Goal: Contribute content: Contribute content

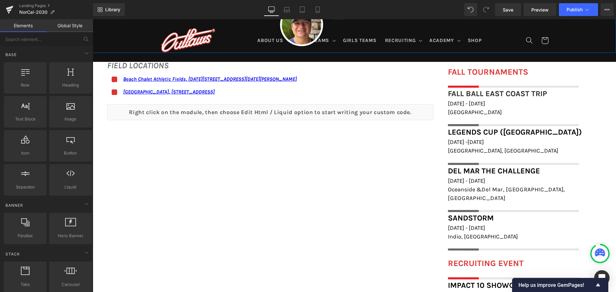
scroll to position [481, 0]
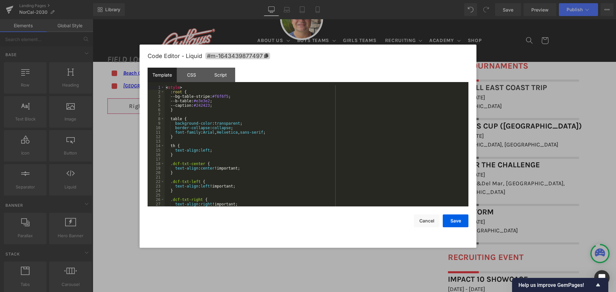
click at [309, 0] on div "You are previewing how the will restyle your page. You can not edit Elements in…" at bounding box center [308, 0] width 616 height 0
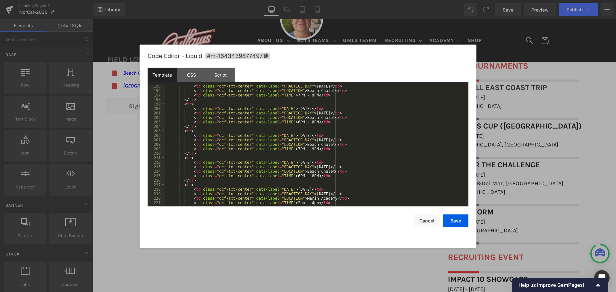
scroll to position [891, 0]
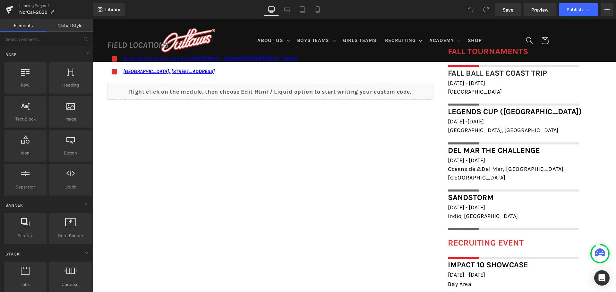
scroll to position [577, 0]
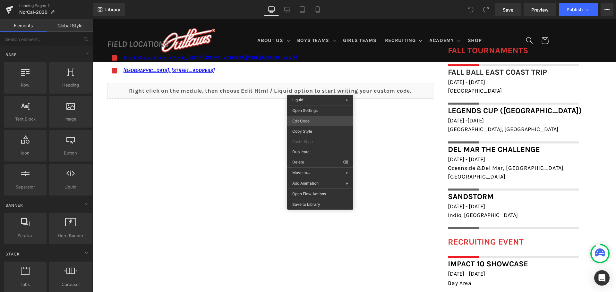
click at [323, 0] on div "You are previewing how the will restyle your page. You can not edit Elements in…" at bounding box center [308, 0] width 616 height 0
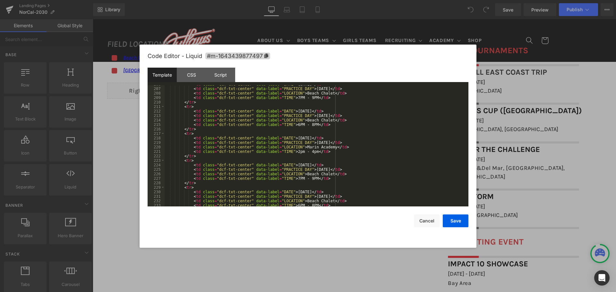
scroll to position [923, 0]
click at [198, 72] on div "CSS" at bounding box center [191, 75] width 29 height 14
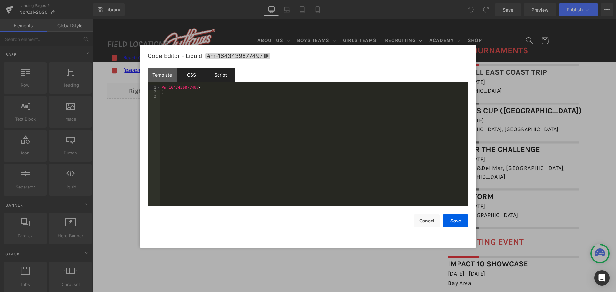
click at [221, 72] on div "Script" at bounding box center [220, 75] width 29 height 14
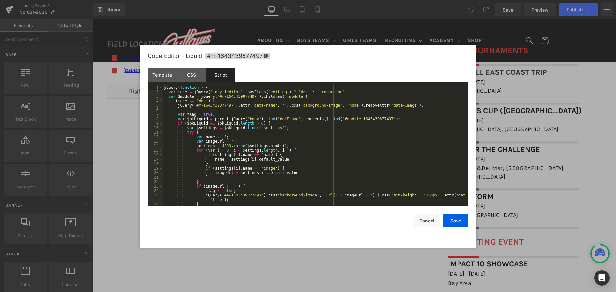
scroll to position [63, 0]
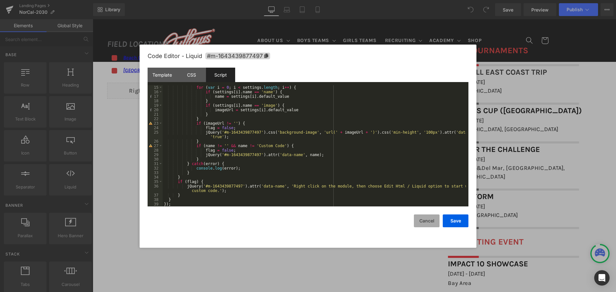
click at [432, 223] on button "Cancel" at bounding box center [427, 220] width 26 height 13
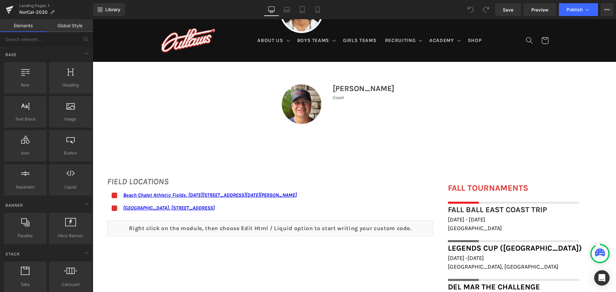
scroll to position [417, 0]
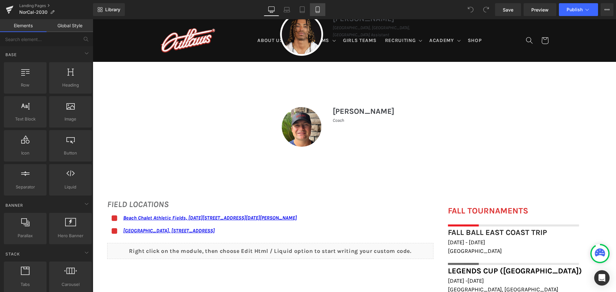
click at [318, 11] on icon at bounding box center [317, 9] width 6 height 6
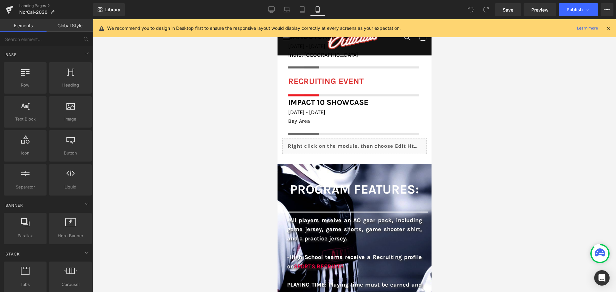
scroll to position [886, 0]
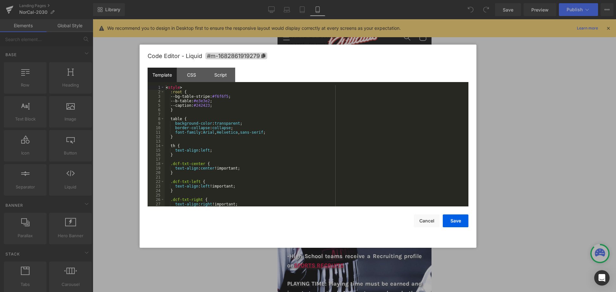
click at [387, 0] on div "You are previewing how the will restyle your page. You can not edit Elements in…" at bounding box center [308, 0] width 616 height 0
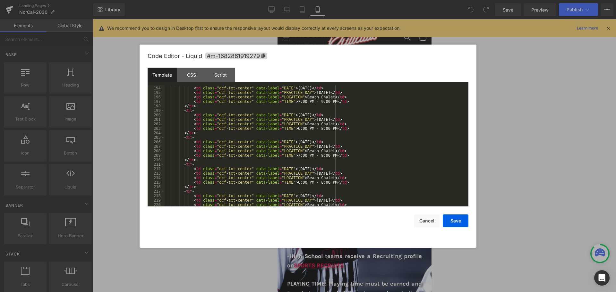
scroll to position [885, 0]
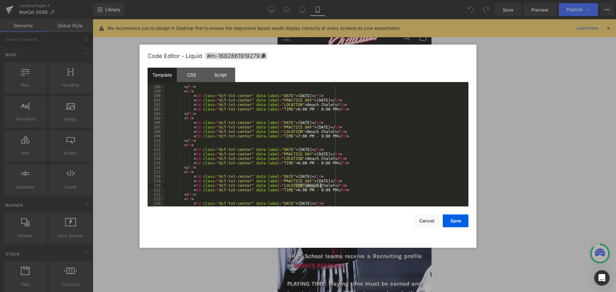
drag, startPoint x: 295, startPoint y: 187, endPoint x: 320, endPoint y: 185, distance: 24.8
click at [320, 185] on div "</ tr > < tr > < td class = "dcf-txt-center" data-label = "DATE" > September 28…" at bounding box center [314, 150] width 301 height 130
click at [289, 191] on div "</ tr > < tr > < td class = "dcf-txt-center" data-label = "DATE" > September 28…" at bounding box center [314, 150] width 301 height 130
click at [310, 189] on div "</ tr > < tr > < td class = "dcf-txt-center" data-label = "DATE" > September 28…" at bounding box center [314, 150] width 301 height 130
click at [458, 218] on button "Save" at bounding box center [455, 220] width 26 height 13
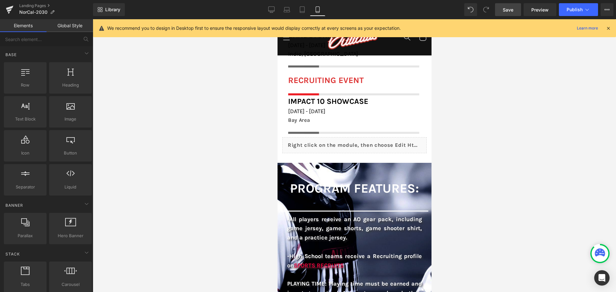
click at [510, 12] on span "Save" at bounding box center [507, 9] width 11 height 7
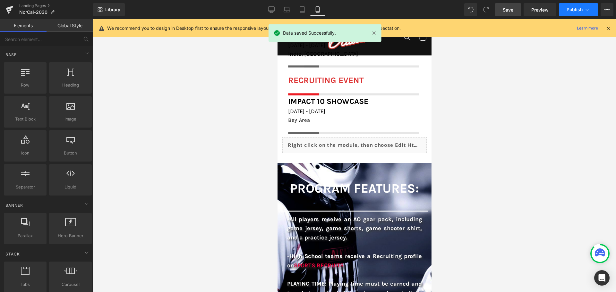
click at [572, 14] on button "Publish" at bounding box center [577, 9] width 39 height 13
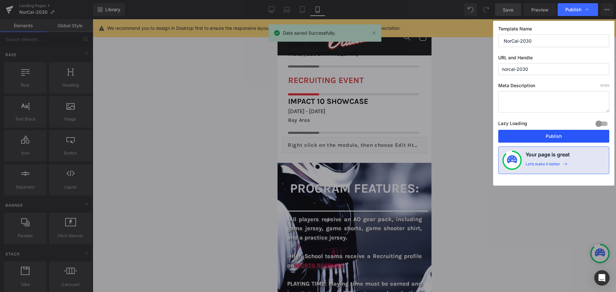
click at [544, 137] on button "Publish" at bounding box center [553, 136] width 111 height 13
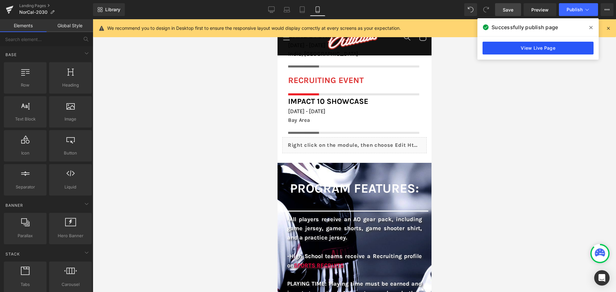
click at [522, 48] on link "View Live Page" at bounding box center [537, 48] width 111 height 13
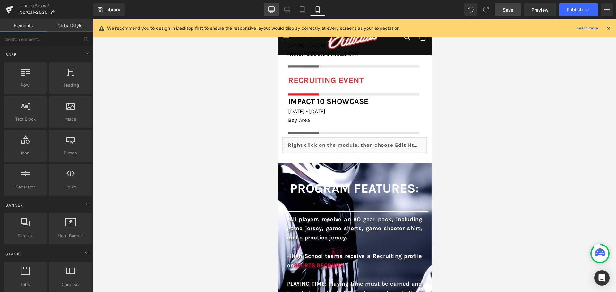
click at [275, 10] on link "Desktop" at bounding box center [271, 9] width 15 height 13
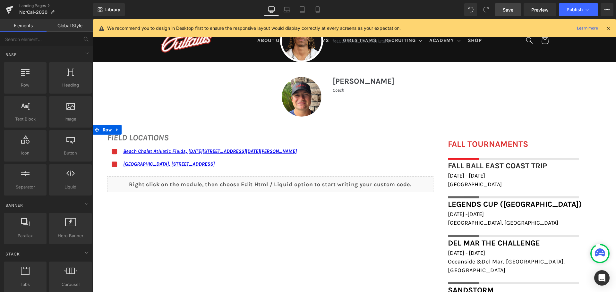
scroll to position [381, 0]
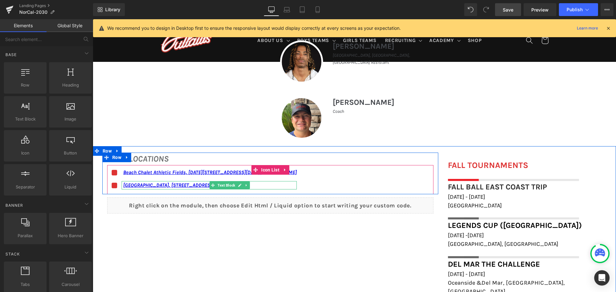
click at [262, 187] on p "Marin City Rink, 620 Drake Ave, Sausalito, CA 94965, USA" at bounding box center [209, 185] width 173 height 8
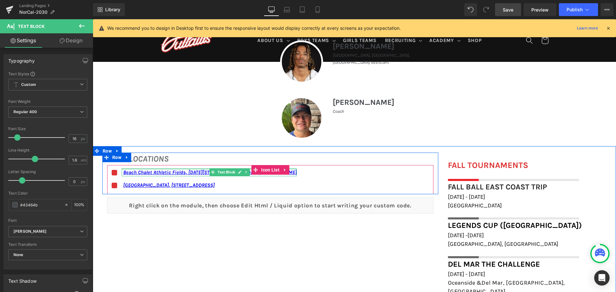
click at [204, 169] on div at bounding box center [209, 169] width 175 height 2
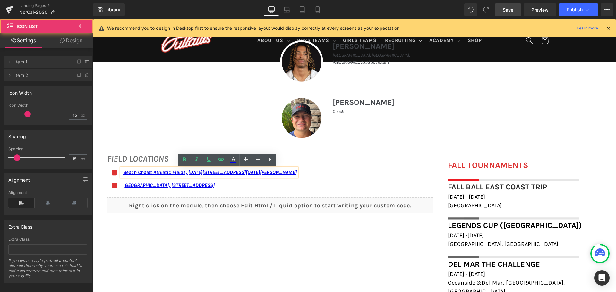
click at [389, 185] on div "Icon Beach Chalet Athletic Fields, 1400-1598 John F Kennedy Dr, San Francisco, …" at bounding box center [270, 181] width 326 height 26
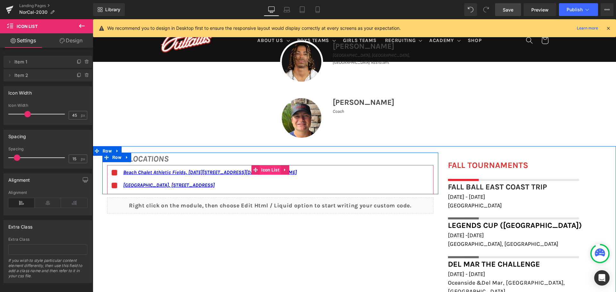
click at [270, 166] on span "Icon List" at bounding box center [269, 170] width 21 height 10
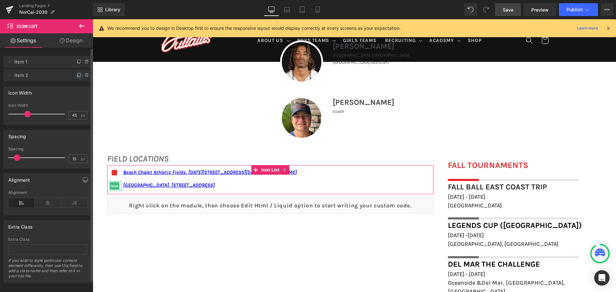
click at [77, 75] on icon at bounding box center [79, 75] width 5 height 5
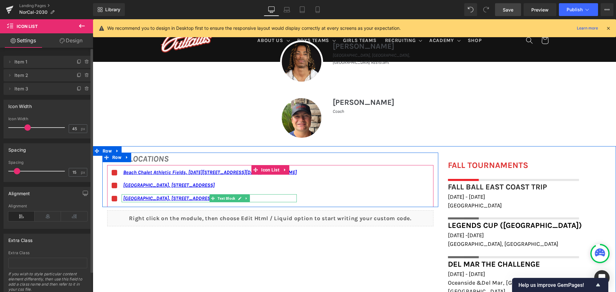
click at [258, 198] on p "Marin City Rink, 620 Drake Ave, Sausalito, CA 94965, USA" at bounding box center [209, 198] width 173 height 8
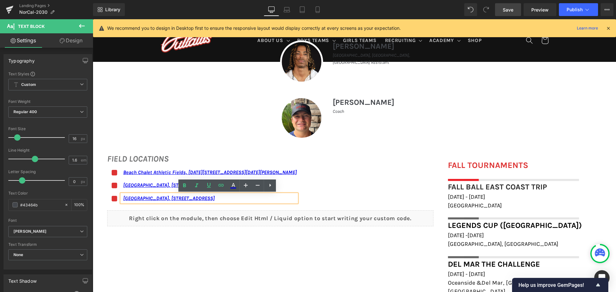
drag, startPoint x: 258, startPoint y: 198, endPoint x: 120, endPoint y: 195, distance: 137.9
click at [122, 195] on div "Marin City Rink, 620 Drake Ave, Sausalito, CA 94965, USA" at bounding box center [209, 198] width 175 height 8
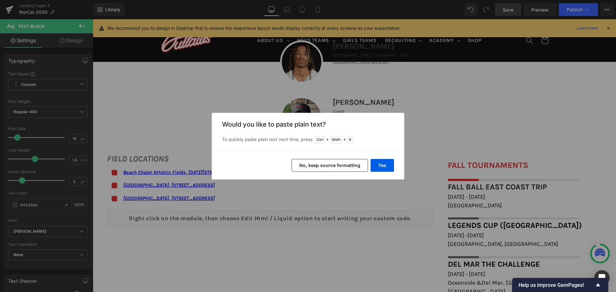
click at [322, 170] on button "No, keep source formatting" at bounding box center [329, 165] width 76 height 13
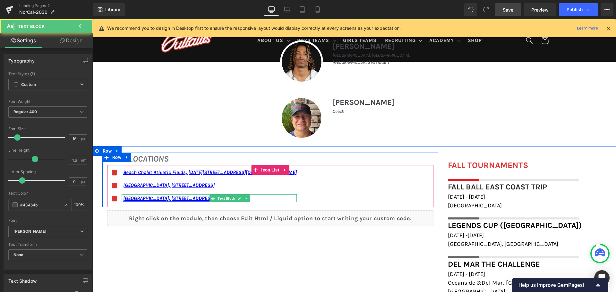
click at [214, 198] on link "Marin Academy, 1600 Mission Ave, San Rafael, CA 94901, United States" at bounding box center [168, 198] width 91 height 6
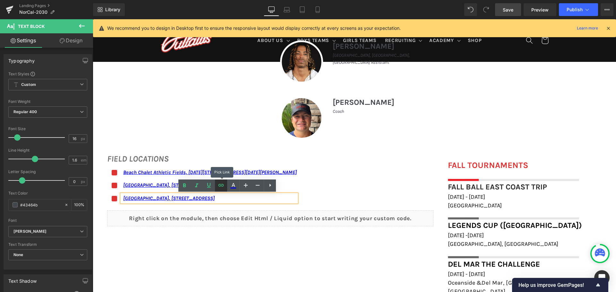
click at [222, 186] on icon at bounding box center [221, 185] width 8 height 8
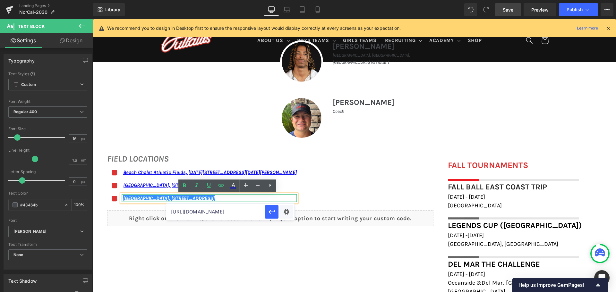
drag, startPoint x: 314, startPoint y: 201, endPoint x: 319, endPoint y: 199, distance: 5.3
click at [297, 201] on div "Marin Academy, 1600 Mission Ave, San Rafael, CA 94901, United States Text Block" at bounding box center [209, 198] width 175 height 8
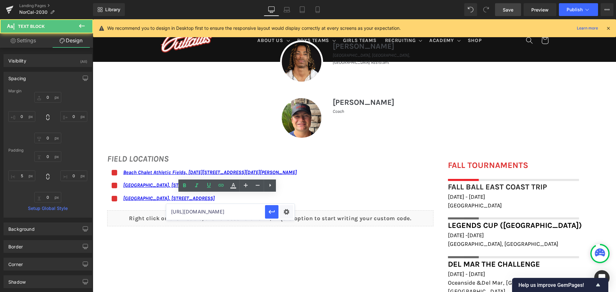
click at [507, 13] on span "Save" at bounding box center [507, 9] width 11 height 7
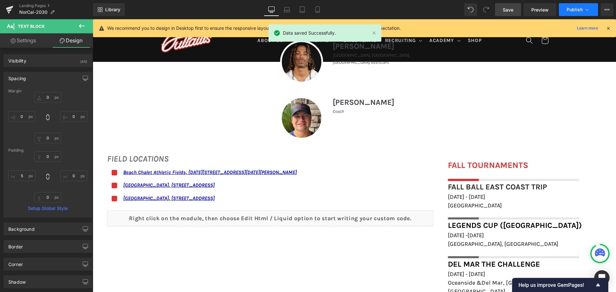
click at [583, 13] on button "Publish" at bounding box center [577, 9] width 39 height 13
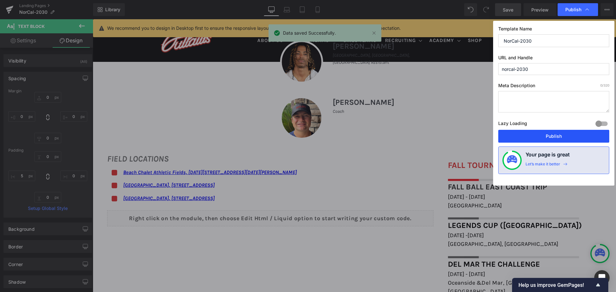
click at [545, 133] on button "Publish" at bounding box center [553, 136] width 111 height 13
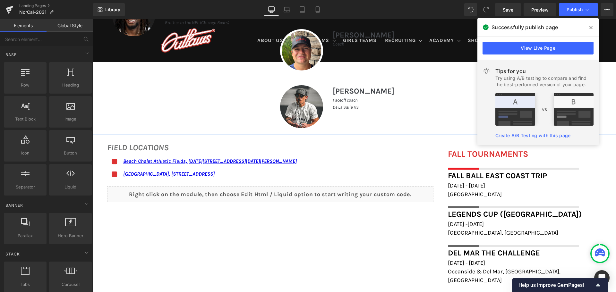
scroll to position [1353, 0]
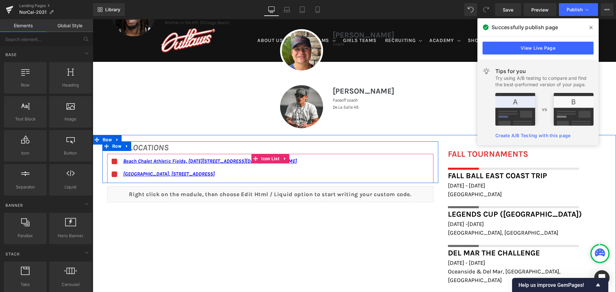
click at [272, 179] on ul "Icon Beach Chalet Athletic Fields, [DATE][STREET_ADDRESS][DATE][PERSON_NAME] Te…" at bounding box center [201, 170] width 189 height 26
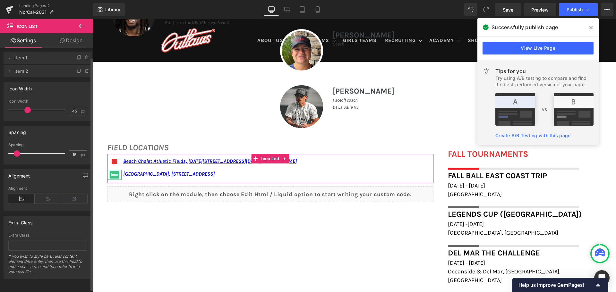
scroll to position [0, 0]
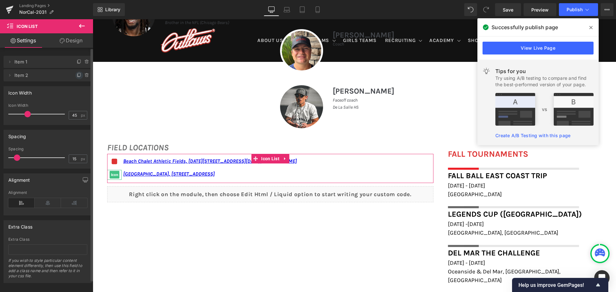
click at [77, 74] on icon at bounding box center [79, 75] width 5 height 5
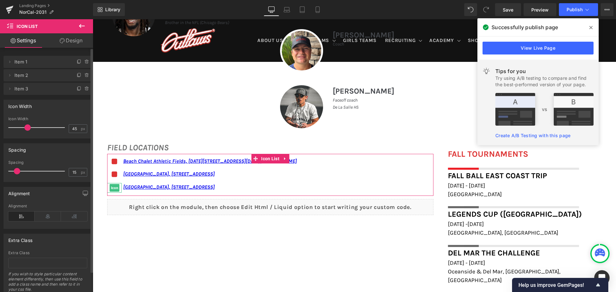
click at [67, 88] on li "Delete Cancel Item 3 Item 3" at bounding box center [48, 89] width 88 height 12
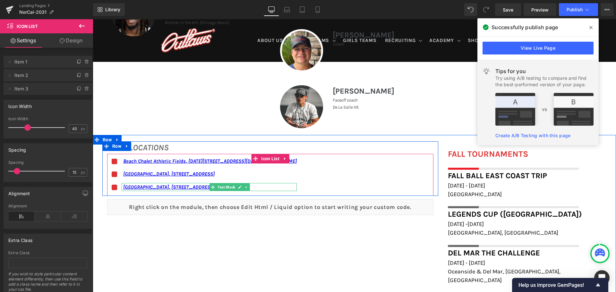
click at [256, 188] on p "[GEOGRAPHIC_DATA], [STREET_ADDRESS]" at bounding box center [209, 187] width 173 height 8
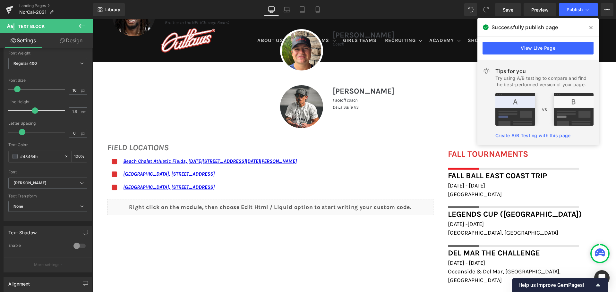
scroll to position [32, 0]
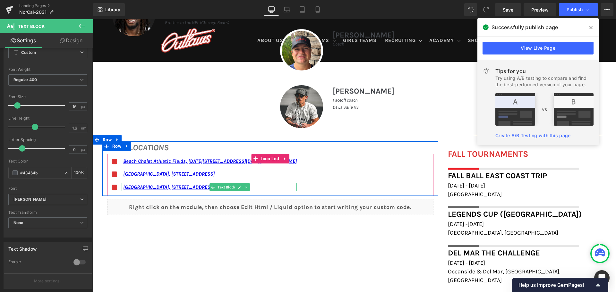
click at [251, 187] on p "Marin City Rink, 620 Drake Ave, Sausalito, CA 94965, USA" at bounding box center [209, 187] width 173 height 8
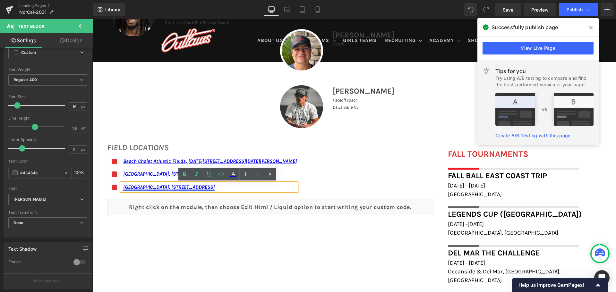
drag, startPoint x: 251, startPoint y: 186, endPoint x: 158, endPoint y: 188, distance: 93.0
click at [158, 188] on p "Marin City Rink, 620 Drake Ave, Sausalito, CA 94965, USA" at bounding box center [209, 187] width 173 height 8
paste div
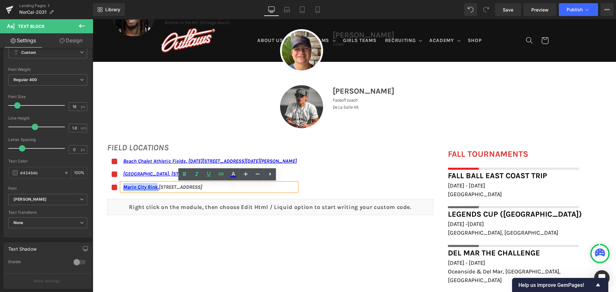
drag, startPoint x: 154, startPoint y: 186, endPoint x: 121, endPoint y: 189, distance: 32.8
click at [123, 189] on link "Marin City Rink," at bounding box center [141, 187] width 36 height 6
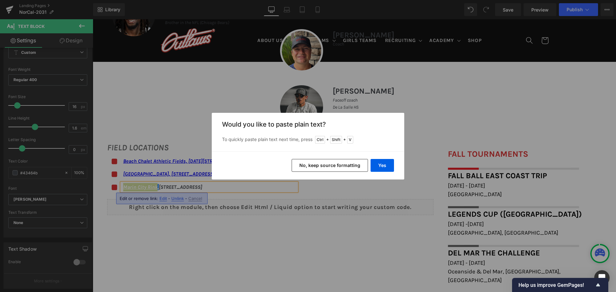
click at [354, 166] on button "No, keep source formatting" at bounding box center [329, 165] width 76 height 13
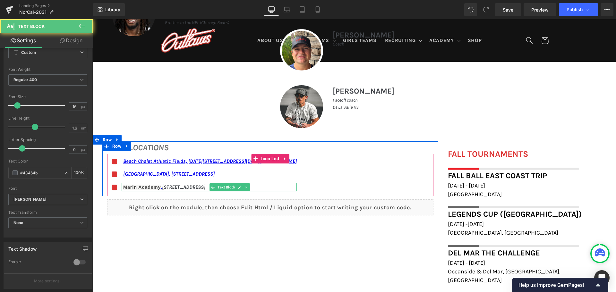
click at [162, 186] on icon ", 1600 Mission Ave, San Rafael, CA 94901, United States" at bounding box center [183, 187] width 45 height 6
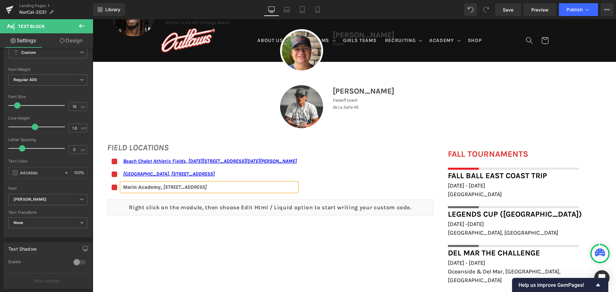
drag, startPoint x: 286, startPoint y: 186, endPoint x: 120, endPoint y: 186, distance: 165.4
click at [122, 186] on div "Marin Academy , 1600 Mission Ave, San Rafael, CA 94901, United States" at bounding box center [209, 187] width 175 height 9
click at [224, 170] on icon at bounding box center [221, 174] width 8 height 8
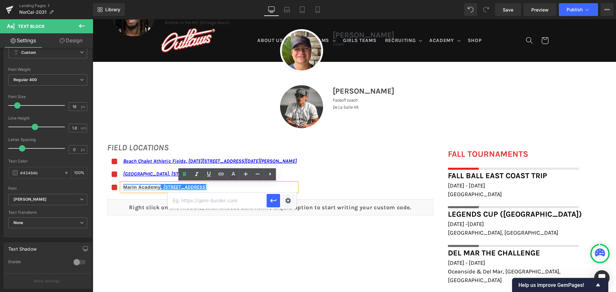
click at [229, 198] on input "text" at bounding box center [217, 201] width 99 height 16
paste input "https://maps.app.goo.gl/d3TCqcjQLVfxN9Vp6"
type input "https://maps.app.goo.gl/d3TCqcjQLVfxN9Vp6"
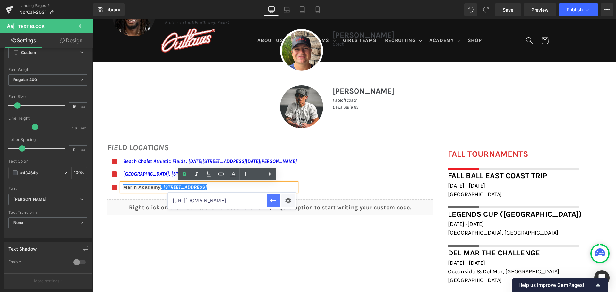
click at [270, 197] on icon "button" at bounding box center [273, 201] width 8 height 8
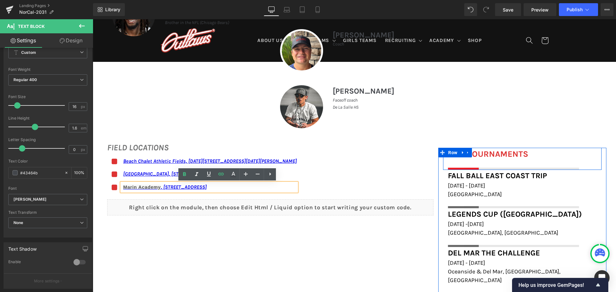
click at [443, 163] on div "FALL TOURNAMENTS Heading Image" at bounding box center [522, 159] width 158 height 22
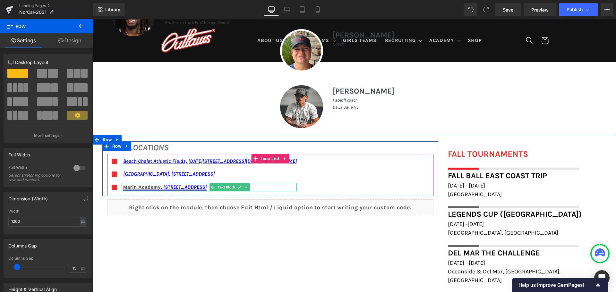
click at [149, 187] on span "Marin Academy" at bounding box center [142, 187] width 38 height 5
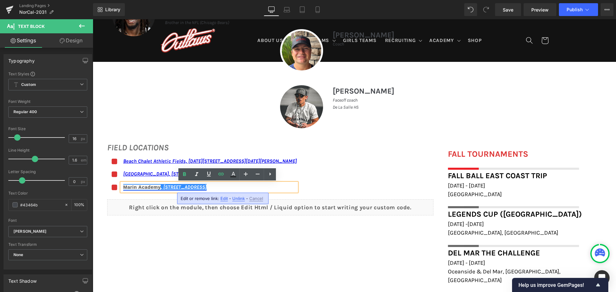
click at [149, 187] on span "Marin Academy" at bounding box center [142, 187] width 38 height 5
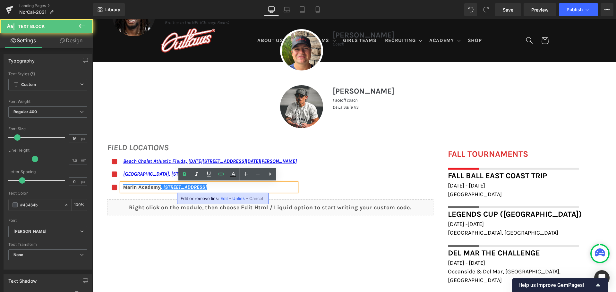
click at [287, 187] on p "Marin Academy , 1600 Mission Ave, San Rafael, CA 94901, United States" at bounding box center [209, 187] width 173 height 9
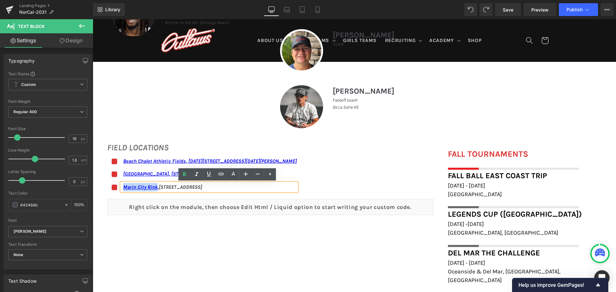
drag, startPoint x: 155, startPoint y: 187, endPoint x: 120, endPoint y: 186, distance: 34.3
click at [122, 186] on div "Marin City Rink, 1600 Mission Ave, San Rafael, CA 94901, United States" at bounding box center [209, 187] width 175 height 8
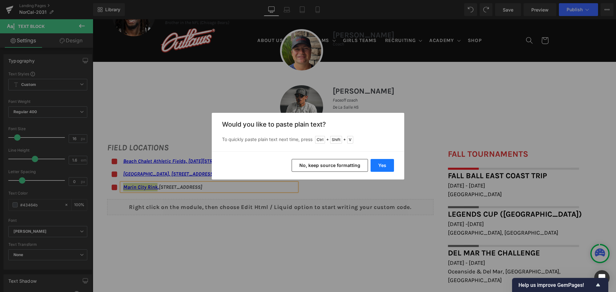
click at [376, 165] on button "Yes" at bounding box center [381, 165] width 23 height 13
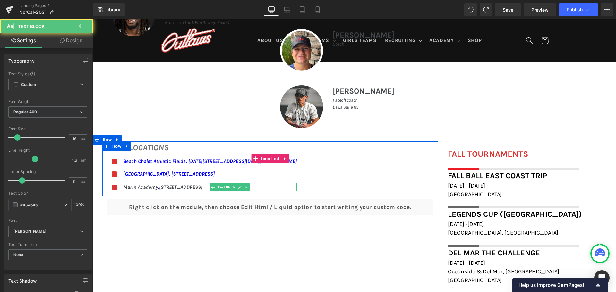
click at [285, 185] on p "Marin Academy , 1600 Mission Ave, San Rafael, CA 94901, United States" at bounding box center [209, 187] width 173 height 8
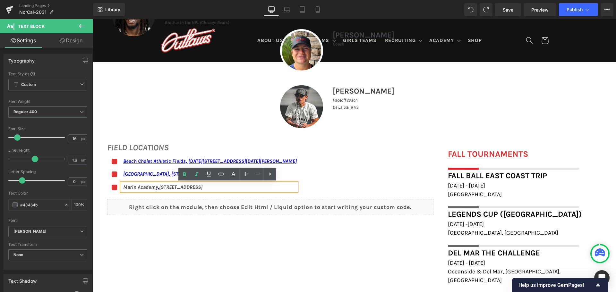
drag, startPoint x: 227, startPoint y: 184, endPoint x: 79, endPoint y: 180, distance: 147.5
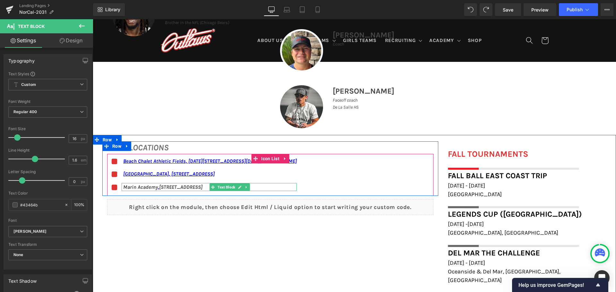
click at [280, 188] on p "Marin Academy , 1600 Mission Ave, San Rafael, CA 94901, United States" at bounding box center [209, 187] width 173 height 8
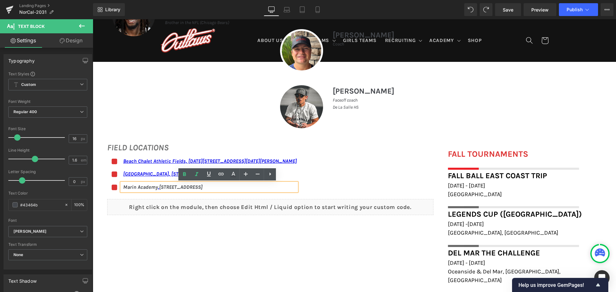
drag, startPoint x: 280, startPoint y: 188, endPoint x: 122, endPoint y: 187, distance: 158.0
click at [123, 187] on p "Marin Academy , 1600 Mission Ave, San Rafael, CA 94901, United States" at bounding box center [209, 187] width 173 height 8
click at [221, 173] on icon at bounding box center [221, 174] width 8 height 8
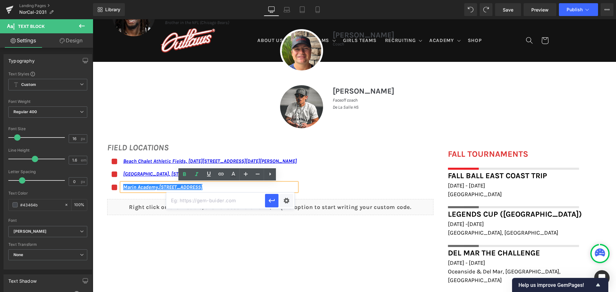
click at [204, 197] on input "text" at bounding box center [215, 201] width 99 height 16
paste input "https://maps.app.goo.gl/d3TCqcjQLVfxN9Vp6"
type input "https://maps.app.goo.gl/d3TCqcjQLVfxN9Vp6"
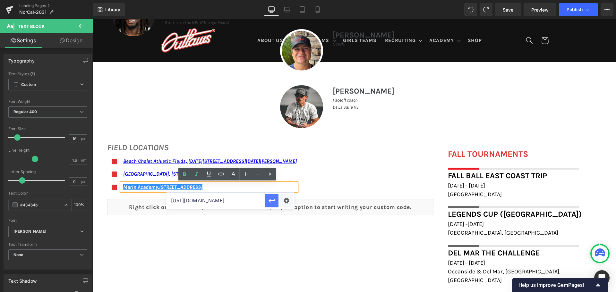
click at [268, 202] on icon "button" at bounding box center [272, 201] width 8 height 8
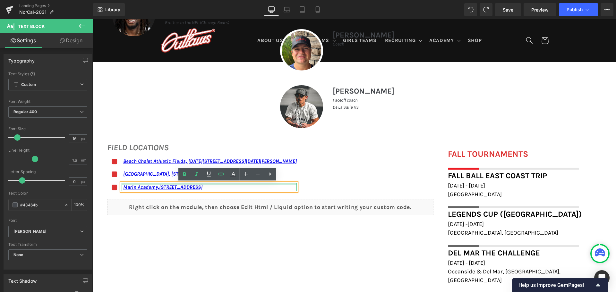
click at [297, 183] on div "Marin Academy , 1600 Mission Ave, San Rafael, CA 94901, United States Text Block" at bounding box center [209, 187] width 175 height 8
drag, startPoint x: 278, startPoint y: 188, endPoint x: 120, endPoint y: 188, distance: 158.4
click at [122, 188] on div "Marin Academy , 1600 Mission Ave, San Rafael, CA 94901, United States" at bounding box center [209, 187] width 175 height 8
copy link "Marin Academy , 1600 Mission Ave, San Rafael, CA 94901, United States"
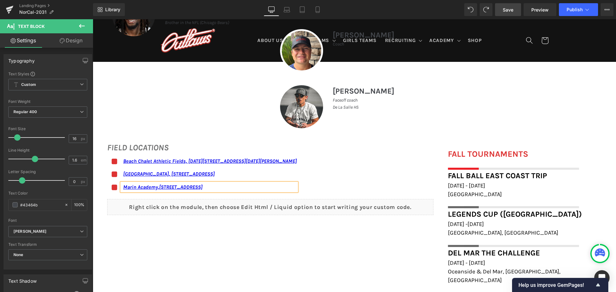
click at [511, 10] on span "Save" at bounding box center [507, 9] width 11 height 7
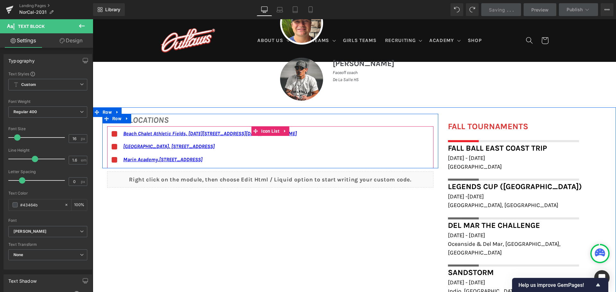
scroll to position [449, 0]
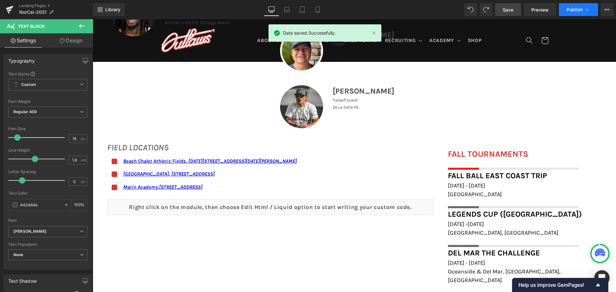
click at [575, 7] on span "Publish" at bounding box center [574, 9] width 16 height 5
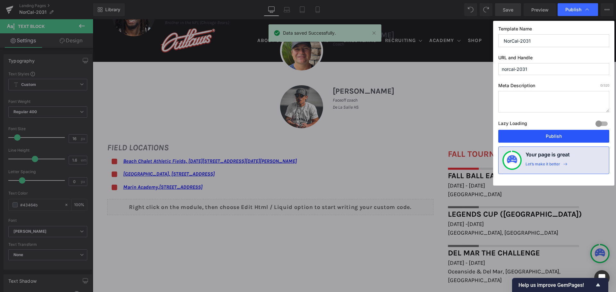
click at [556, 134] on button "Publish" at bounding box center [553, 136] width 111 height 13
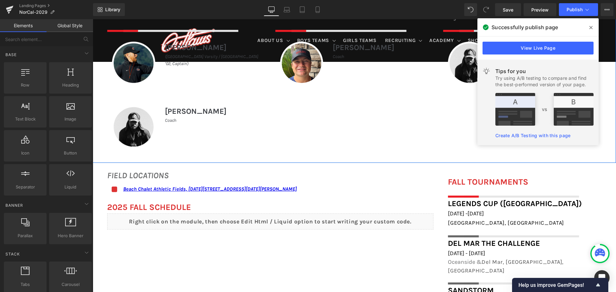
scroll to position [353, 0]
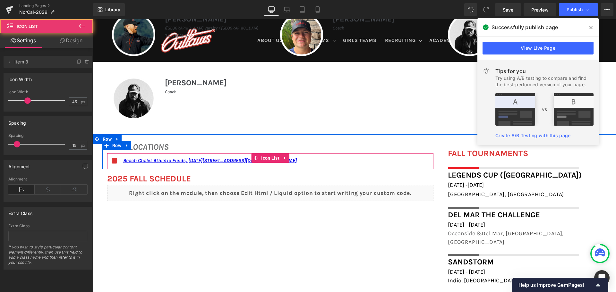
click at [341, 162] on div "Icon Beach Chalet Athletic Fields, 1400-1598 John F Kennedy Dr, San Francisco, …" at bounding box center [270, 162] width 326 height 13
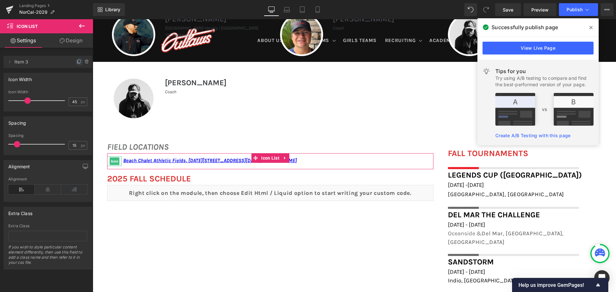
click at [78, 61] on icon at bounding box center [79, 61] width 3 height 3
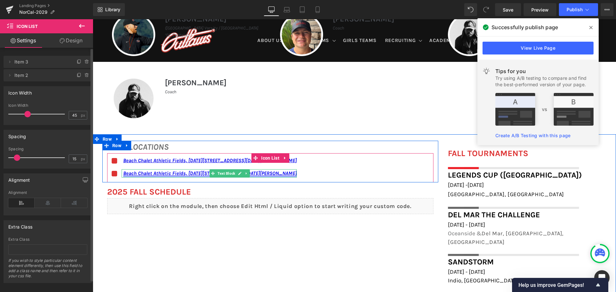
click at [297, 171] on link "Beach Chalet Athletic Fields, [DATE][STREET_ADDRESS][DATE][PERSON_NAME]" at bounding box center [209, 173] width 173 height 6
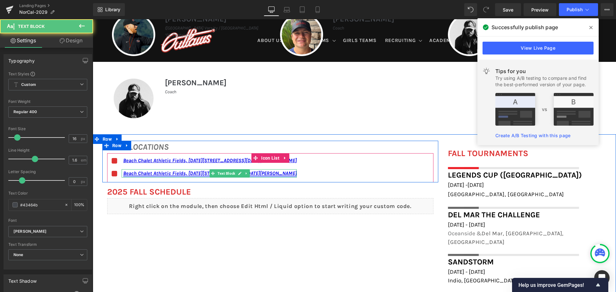
click at [297, 173] on link "Beach Chalet Athletic Fields, [DATE][STREET_ADDRESS][DATE][PERSON_NAME]" at bounding box center [209, 173] width 173 height 6
click at [123, 173] on link "Beach Chalet Athletic Fields, [DATE][STREET_ADDRESS][DATE][PERSON_NAME]" at bounding box center [209, 173] width 173 height 6
click at [123, 172] on link "Beach Chalet Athletic Fields, [DATE][STREET_ADDRESS][DATE][PERSON_NAME]" at bounding box center [209, 173] width 173 height 6
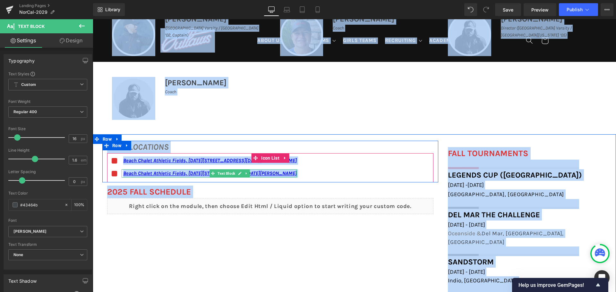
click at [162, 173] on link "Beach Chalet Athletic Fields, [DATE][STREET_ADDRESS][DATE][PERSON_NAME]" at bounding box center [209, 173] width 173 height 6
click at [227, 173] on span "Text Block" at bounding box center [226, 174] width 20 height 8
click at [233, 172] on span "Text Block" at bounding box center [226, 174] width 20 height 8
click at [238, 172] on icon at bounding box center [240, 174] width 4 height 4
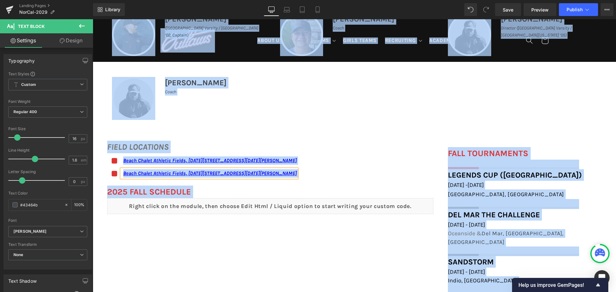
click at [361, 170] on div "Icon Beach Chalet Athletic Fields, 1400-1598 John F Kennedy Dr, San Francisco, …" at bounding box center [270, 169] width 326 height 26
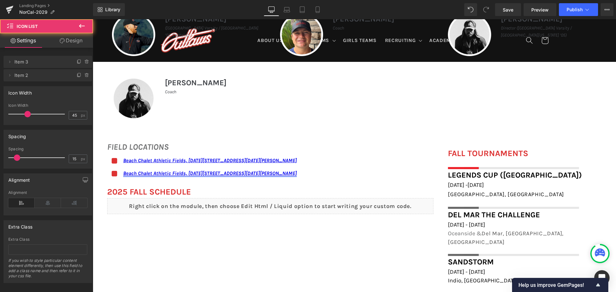
click at [297, 172] on link "Beach Chalet Athletic Fields, [DATE][STREET_ADDRESS][DATE][PERSON_NAME]" at bounding box center [209, 173] width 173 height 6
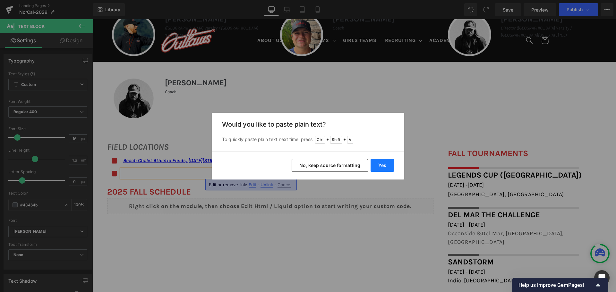
click at [385, 164] on button "Yes" at bounding box center [381, 165] width 23 height 13
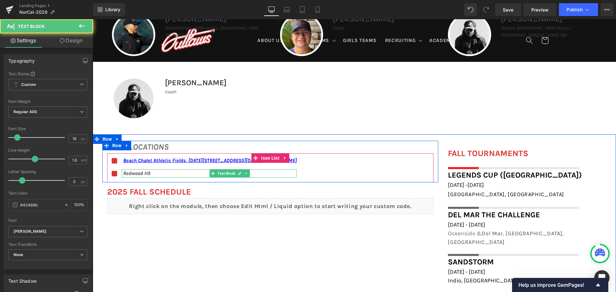
click at [155, 172] on p "Redwood HS" at bounding box center [209, 173] width 173 height 8
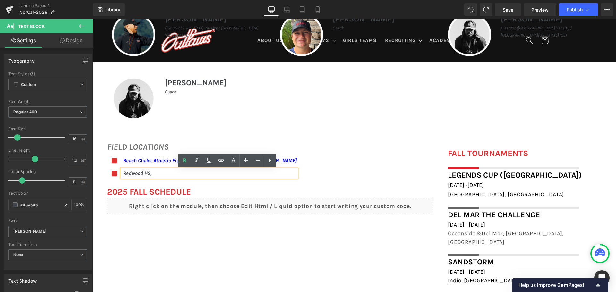
click at [207, 172] on p "Redwood HS," at bounding box center [209, 173] width 173 height 8
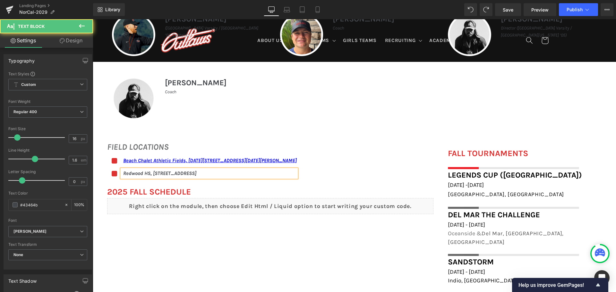
drag, startPoint x: 272, startPoint y: 173, endPoint x: 102, endPoint y: 173, distance: 170.9
click at [102, 173] on div "FIELD LOCATIONS Heading Icon Beach Chalet Athletic Fields, 1400-1598 John F Ken…" at bounding box center [270, 162] width 336 height 42
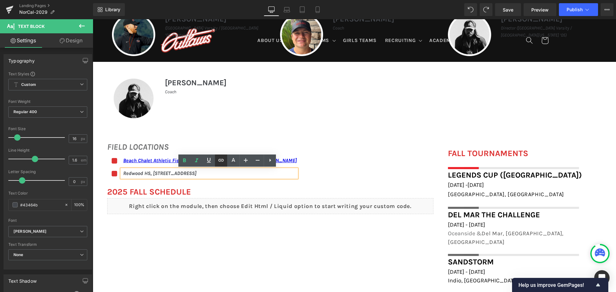
click at [217, 158] on link at bounding box center [221, 161] width 12 height 12
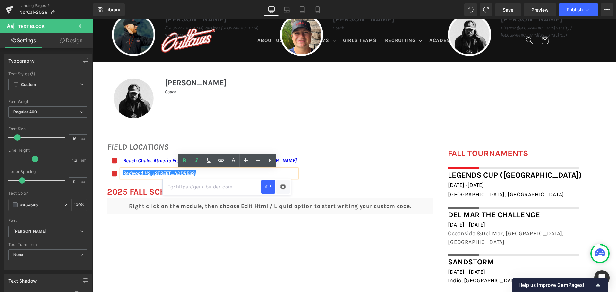
click at [200, 190] on input "text" at bounding box center [212, 187] width 99 height 16
paste input "https://maps.app.goo.gl/FkTqPcFfcSWrYREe9"
type input "https://maps.app.goo.gl/FkTqPcFfcSWrYREe9"
click at [267, 186] on icon "button" at bounding box center [268, 187] width 8 height 8
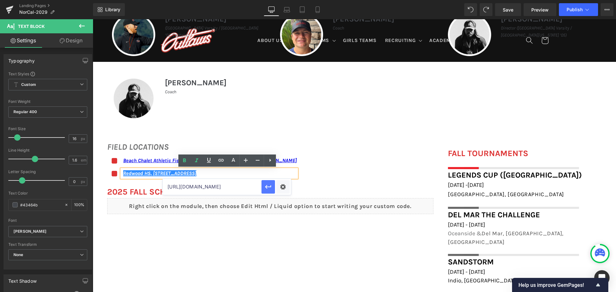
scroll to position [0, 0]
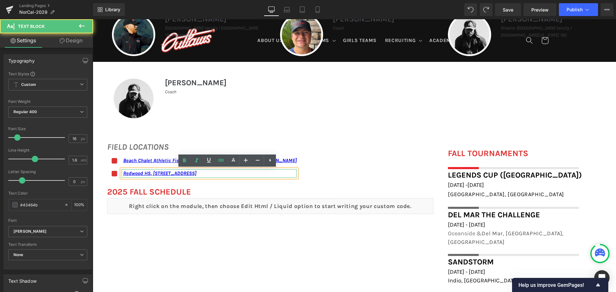
click at [281, 174] on p "Redwood HS, [STREET_ADDRESS]" at bounding box center [209, 173] width 173 height 8
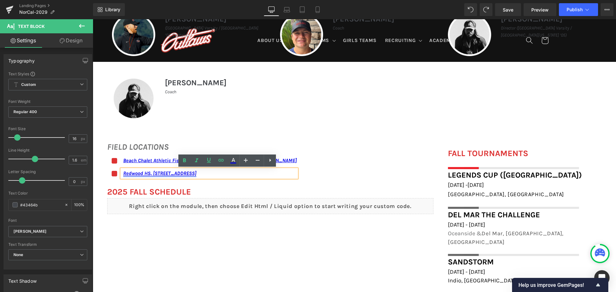
drag, startPoint x: 281, startPoint y: 174, endPoint x: 121, endPoint y: 173, distance: 160.0
click at [123, 173] on p "Redwood HS, [STREET_ADDRESS]" at bounding box center [209, 173] width 173 height 8
copy link "Redwood HS, [STREET_ADDRESS]"
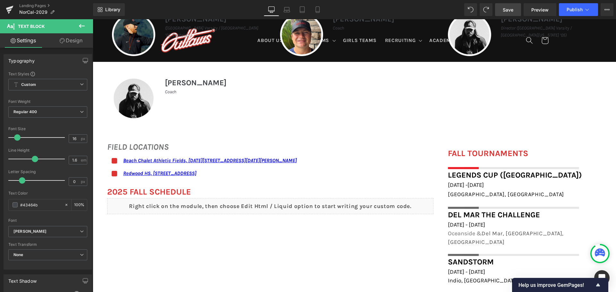
click at [506, 9] on span "Save" at bounding box center [507, 9] width 11 height 7
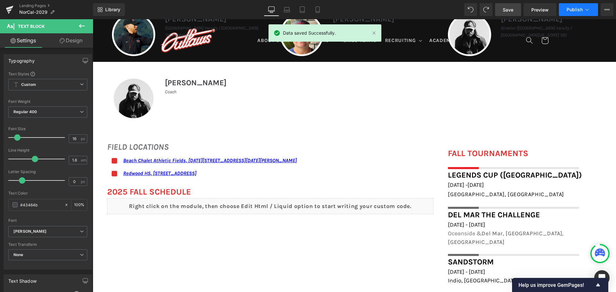
click at [578, 6] on button "Publish" at bounding box center [577, 9] width 39 height 13
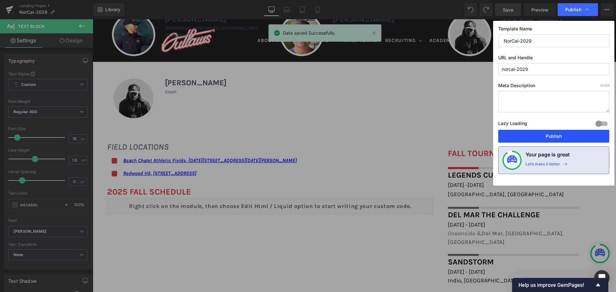
click at [555, 137] on button "Publish" at bounding box center [553, 136] width 111 height 13
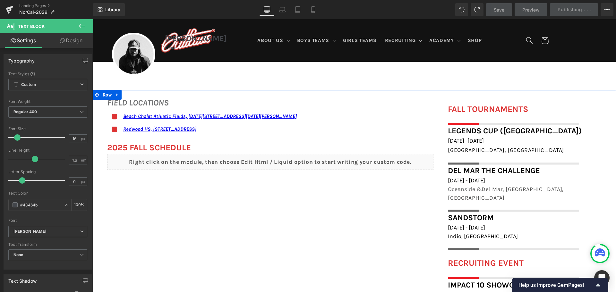
scroll to position [545, 0]
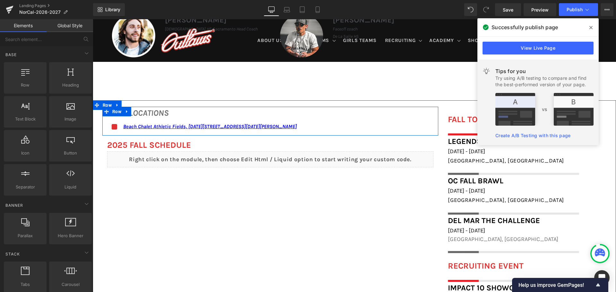
scroll to position [1014, 0]
click at [349, 124] on div "Icon Beach Chalet Athletic Fields, [DATE][STREET_ADDRESS][DATE][PERSON_NAME] Te…" at bounding box center [270, 128] width 326 height 13
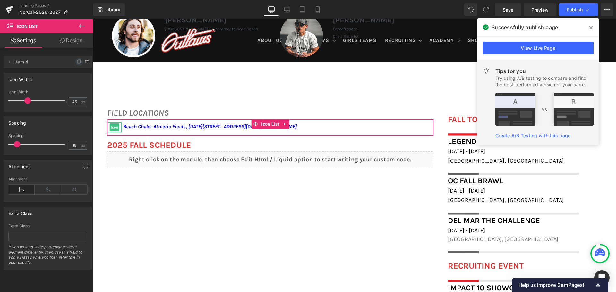
click at [77, 63] on icon at bounding box center [78, 62] width 3 height 3
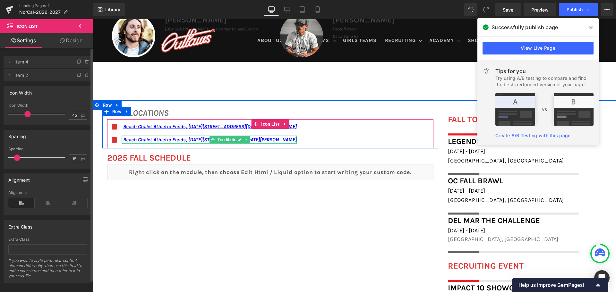
click at [297, 141] on link "Beach Chalet Athletic Fields, [DATE][STREET_ADDRESS][DATE][PERSON_NAME]" at bounding box center [209, 140] width 173 height 6
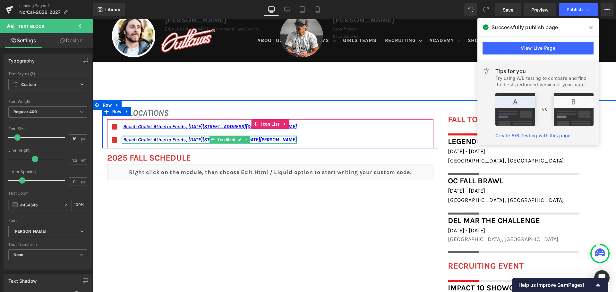
click at [297, 137] on div at bounding box center [209, 137] width 175 height 2
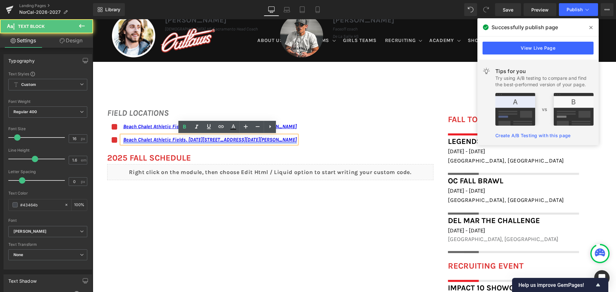
click at [241, 141] on link "Beach Chalet Athletic Fields, [DATE][STREET_ADDRESS][DATE][PERSON_NAME]" at bounding box center [209, 140] width 173 height 6
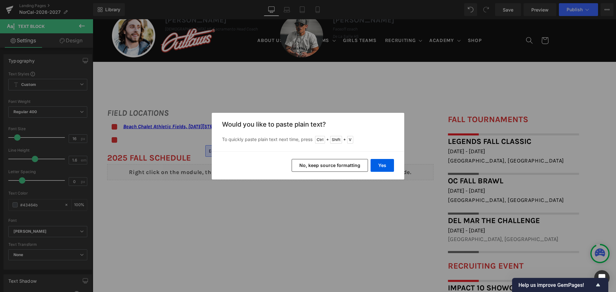
click at [305, 164] on button "No, keep source formatting" at bounding box center [329, 165] width 76 height 13
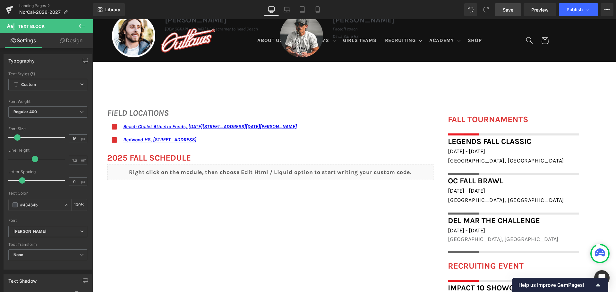
click at [515, 10] on link "Save" at bounding box center [508, 9] width 26 height 13
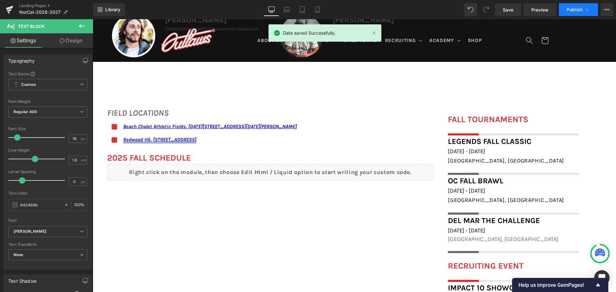
click at [566, 13] on button "Publish" at bounding box center [577, 9] width 39 height 13
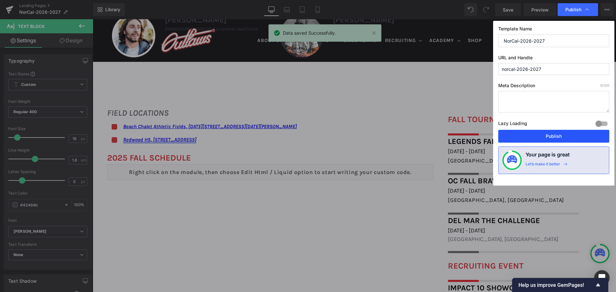
click at [558, 134] on button "Publish" at bounding box center [553, 136] width 111 height 13
